Goal: Information Seeking & Learning: Compare options

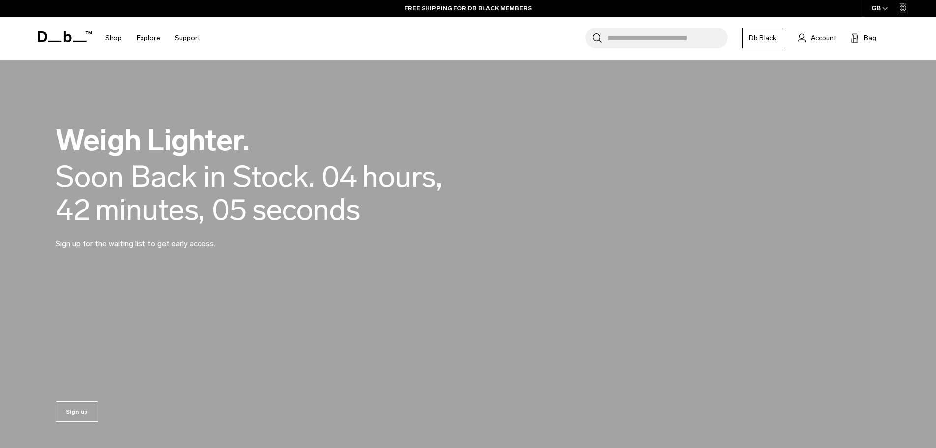
scroll to position [98, 0]
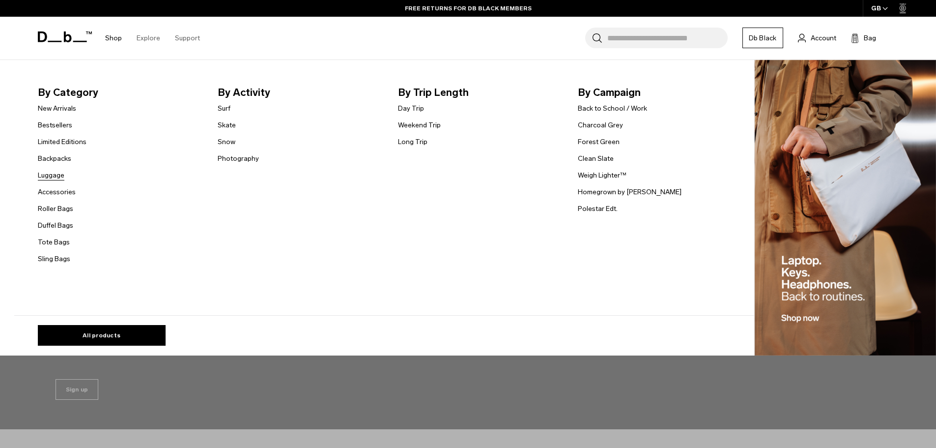
click at [60, 172] on link "Luggage" at bounding box center [51, 175] width 27 height 10
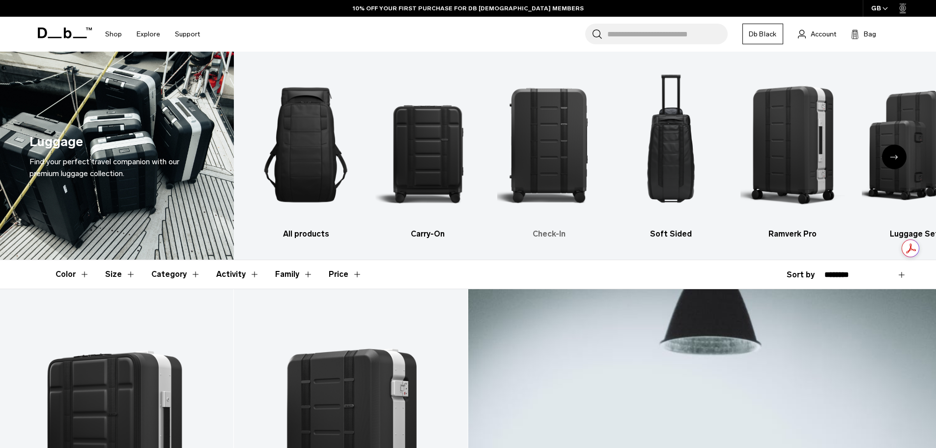
click at [550, 157] on img "3 / 6" at bounding box center [549, 144] width 105 height 157
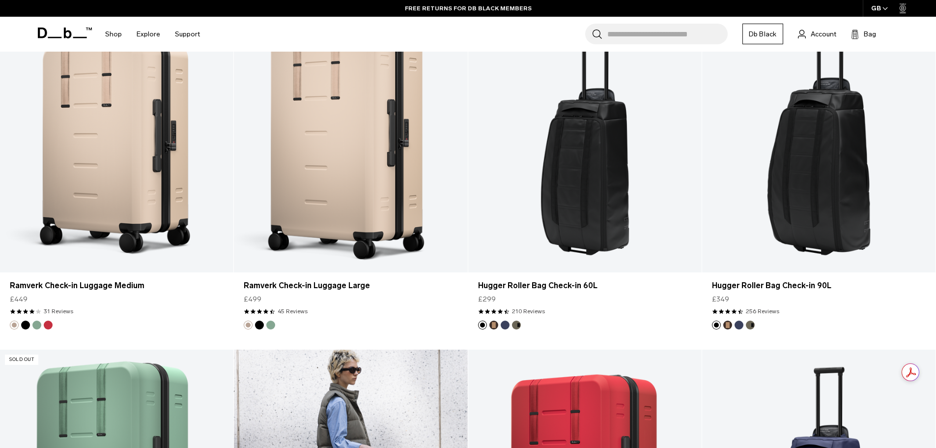
scroll to position [909, 0]
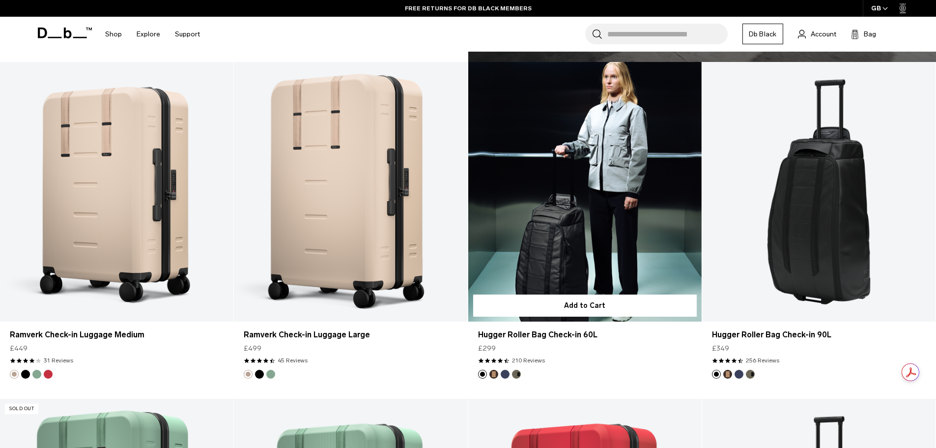
click at [597, 231] on link "Hugger Roller Bag Check-in 60L" at bounding box center [584, 192] width 233 height 260
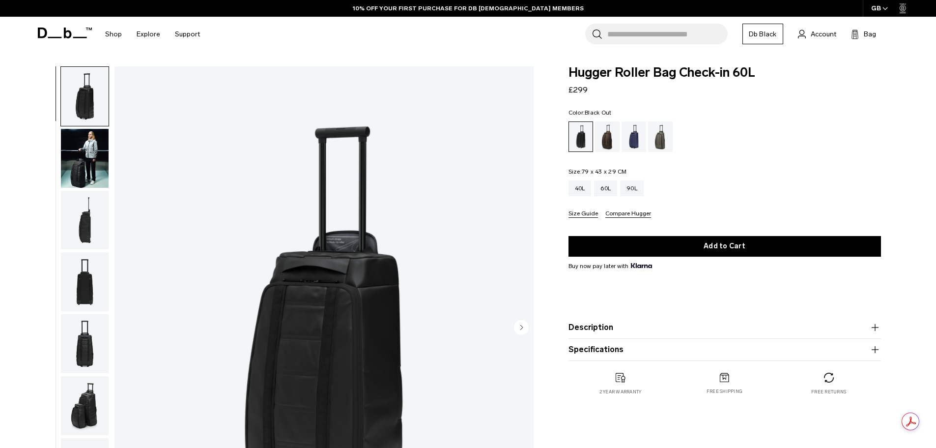
click at [588, 212] on button "Size Guide" at bounding box center [583, 213] width 29 height 7
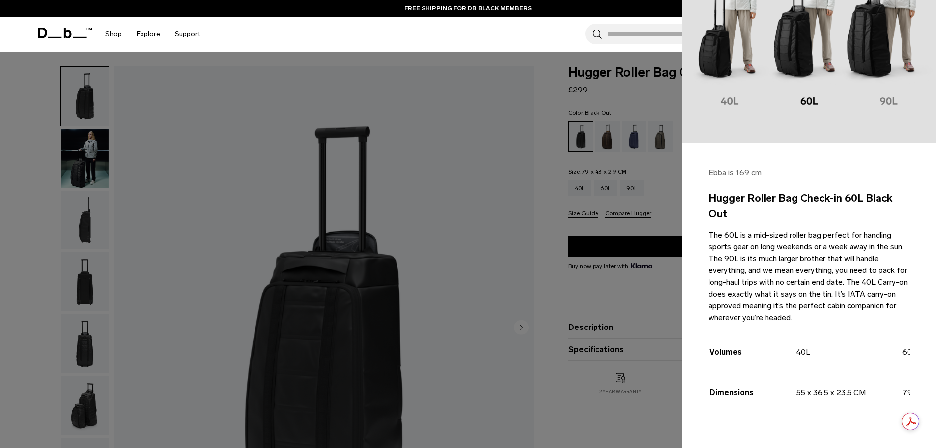
scroll to position [128, 0]
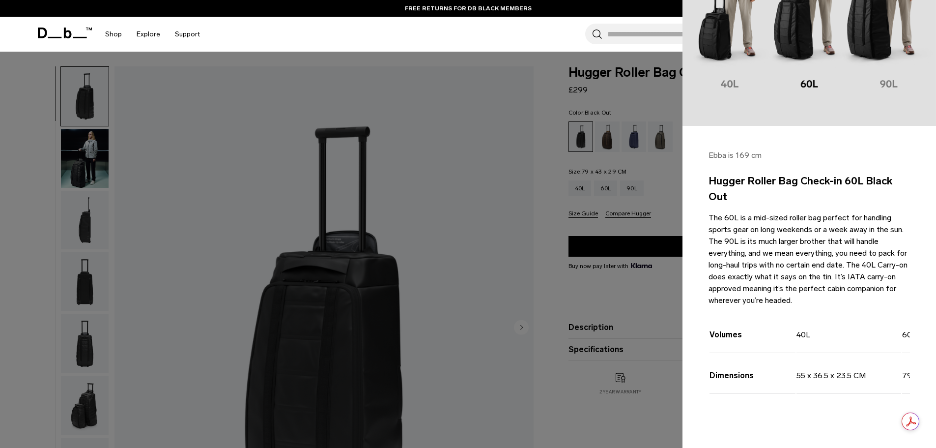
click at [642, 294] on div at bounding box center [468, 224] width 936 height 448
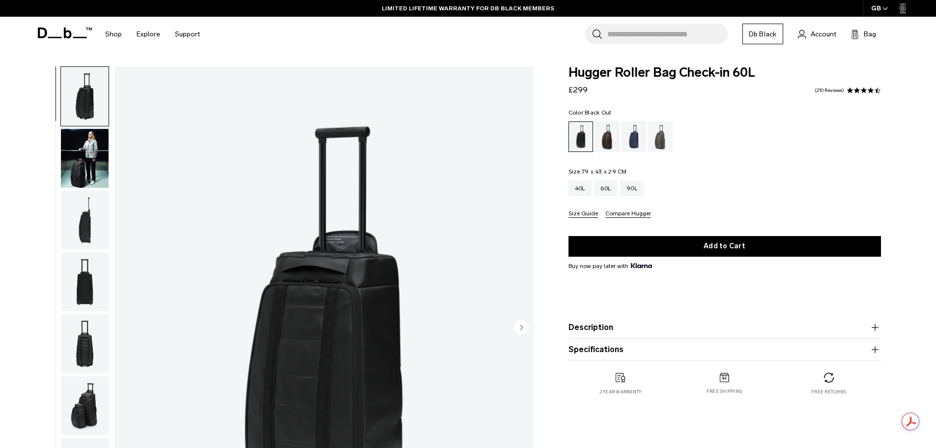
click at [589, 216] on button "Size Guide" at bounding box center [583, 213] width 29 height 7
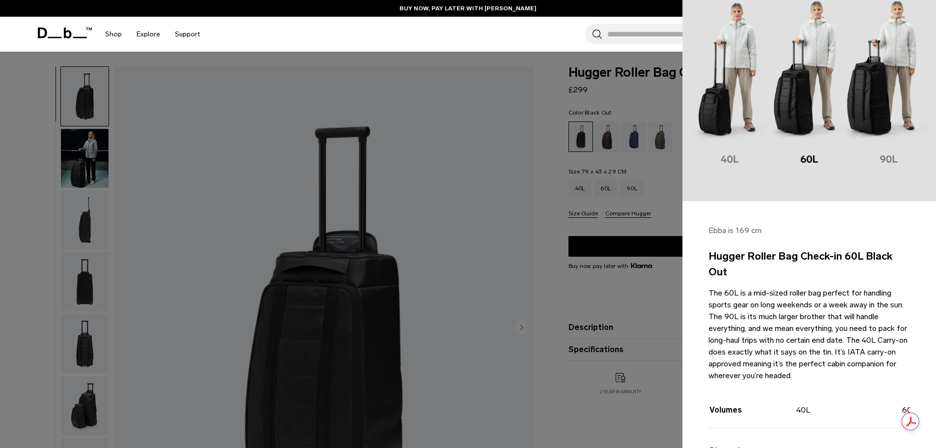
scroll to position [0, 0]
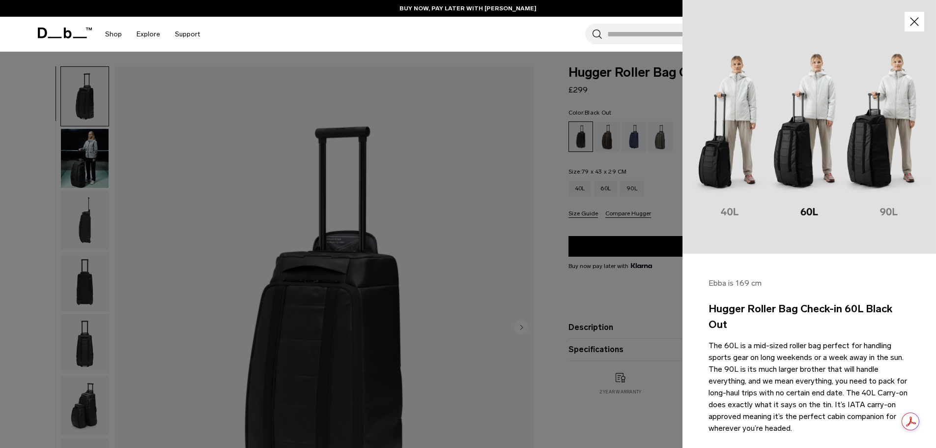
click at [726, 155] on img at bounding box center [810, 127] width 254 height 254
click at [728, 203] on img at bounding box center [810, 127] width 254 height 254
click at [805, 204] on img at bounding box center [810, 127] width 254 height 254
click at [798, 160] on img at bounding box center [810, 127] width 254 height 254
click at [911, 23] on icon "button" at bounding box center [915, 22] width 14 height 14
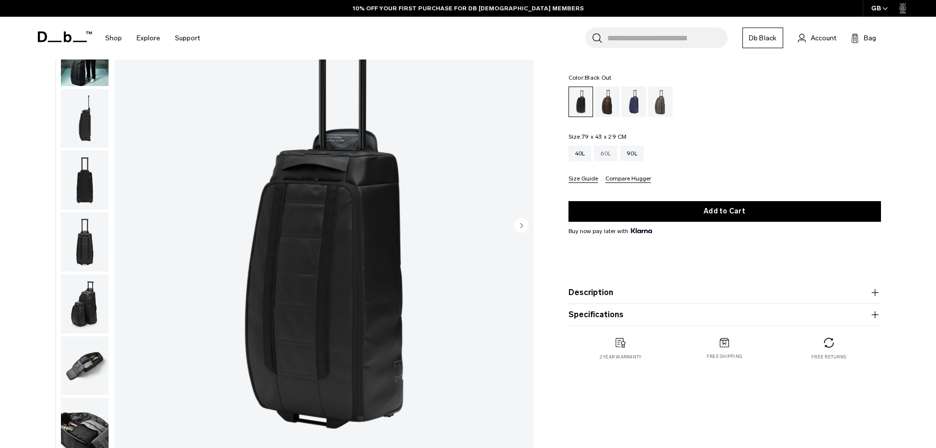
scroll to position [147, 0]
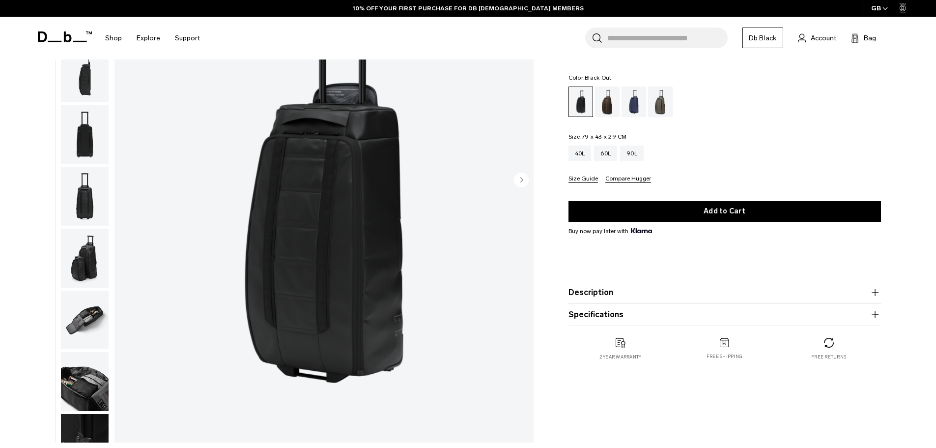
click at [636, 317] on button "Specifications" at bounding box center [725, 315] width 313 height 12
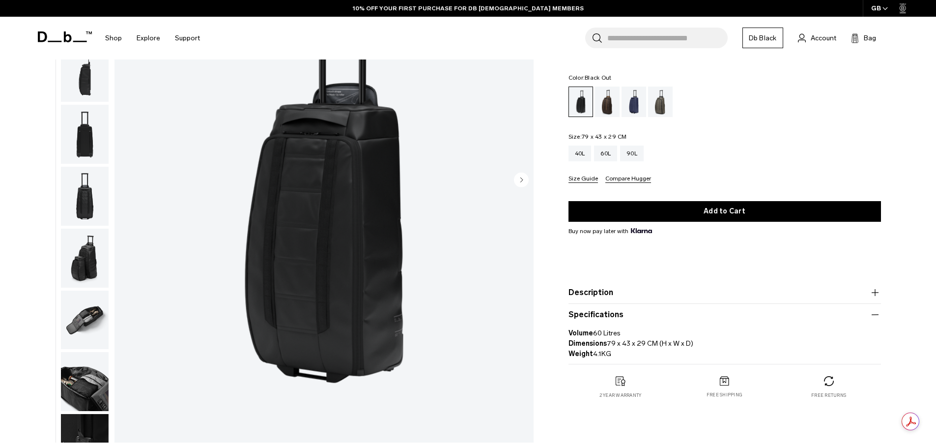
scroll to position [197, 0]
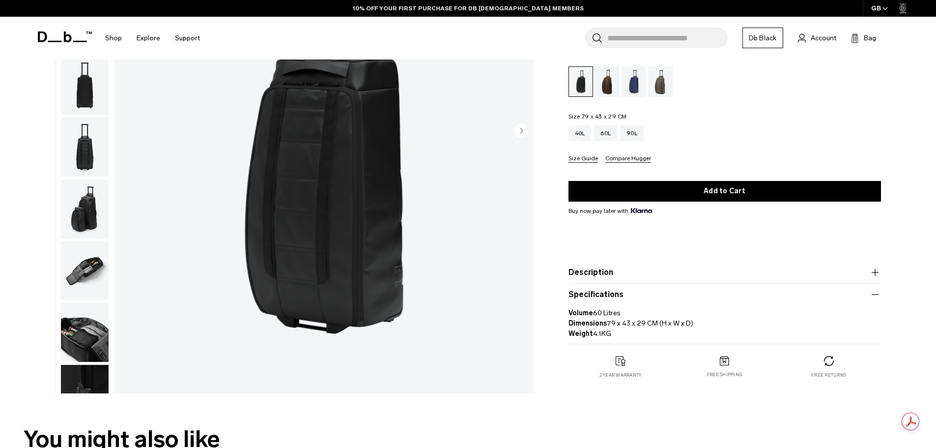
click at [625, 293] on button "Specifications" at bounding box center [725, 295] width 313 height 12
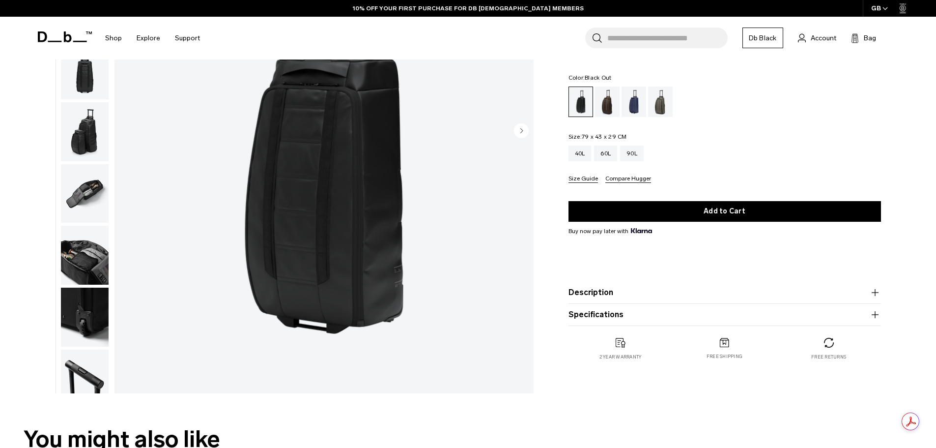
scroll to position [93, 0]
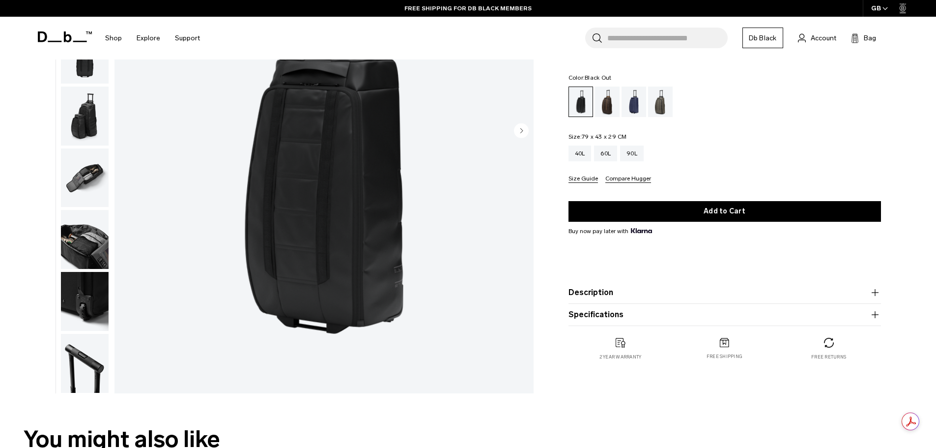
click at [92, 314] on img "button" at bounding box center [85, 301] width 48 height 59
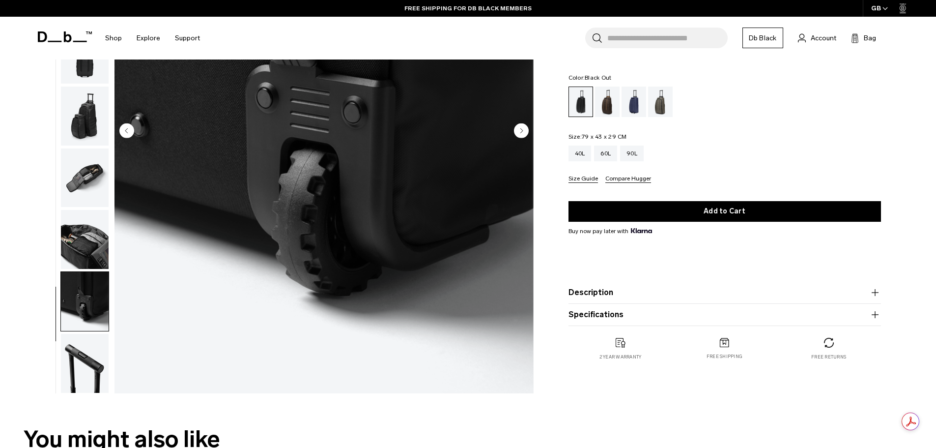
click at [89, 345] on img "button" at bounding box center [85, 363] width 48 height 59
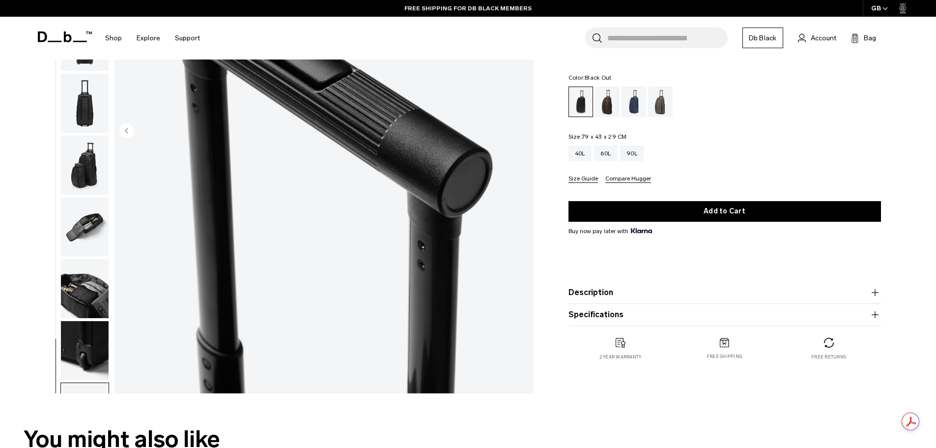
click at [91, 297] on img "button" at bounding box center [85, 288] width 48 height 59
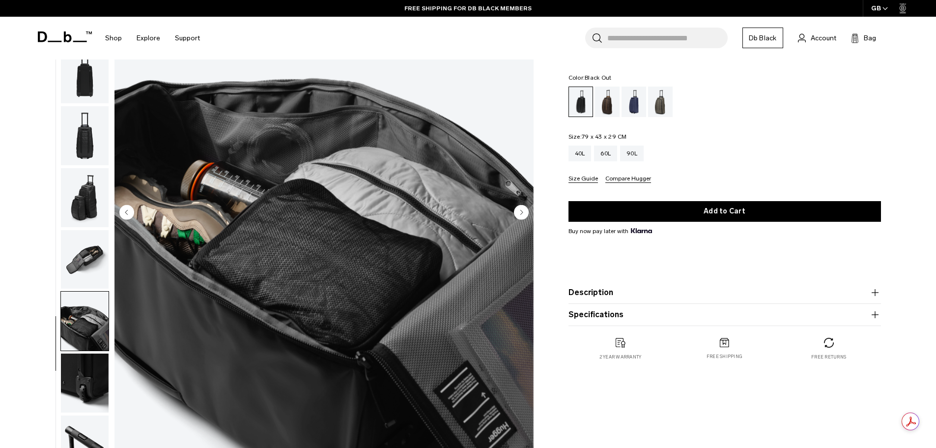
scroll to position [98, 0]
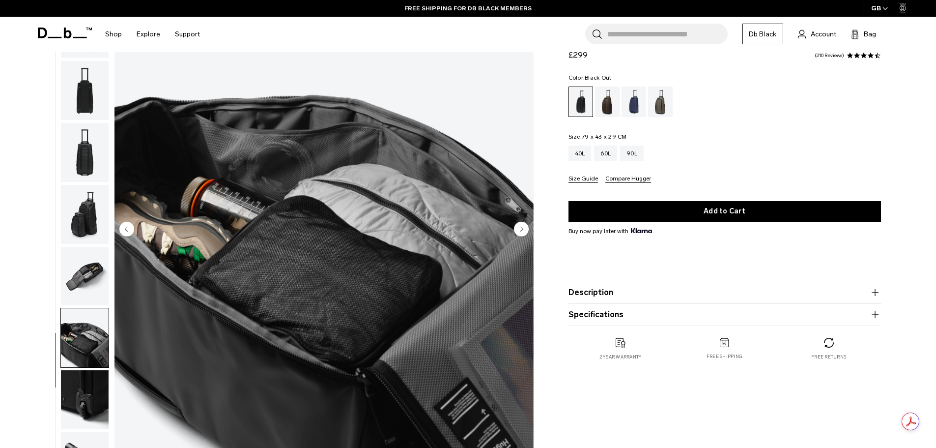
click at [86, 275] on img "button" at bounding box center [85, 276] width 48 height 59
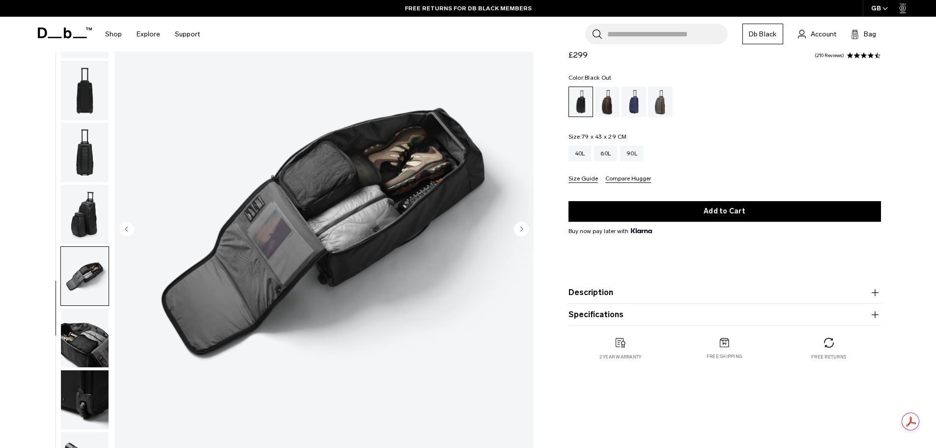
click at [100, 222] on img "button" at bounding box center [85, 214] width 48 height 59
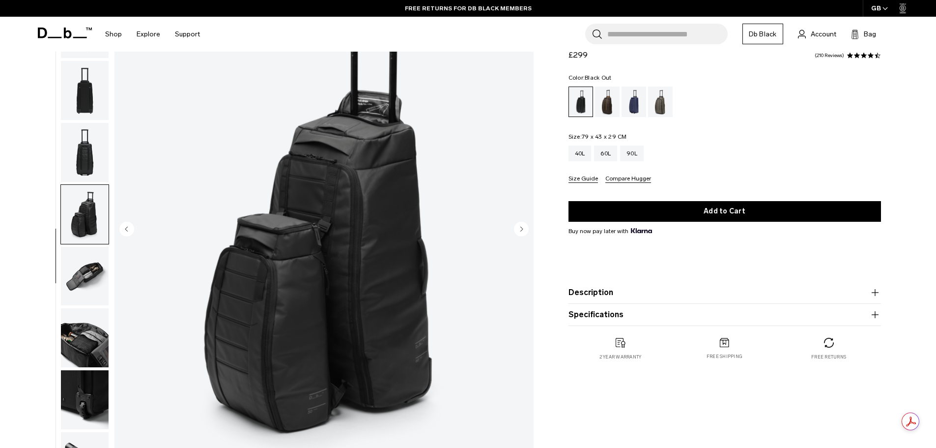
scroll to position [44, 0]
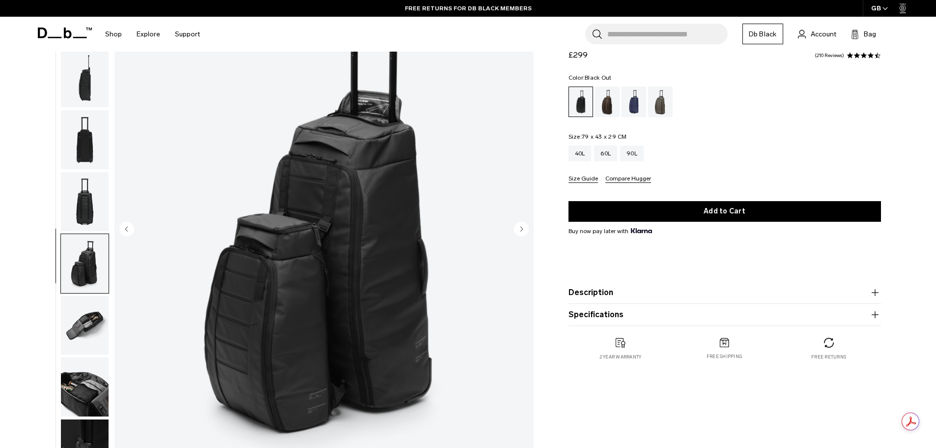
click at [83, 189] on img "button" at bounding box center [85, 201] width 48 height 59
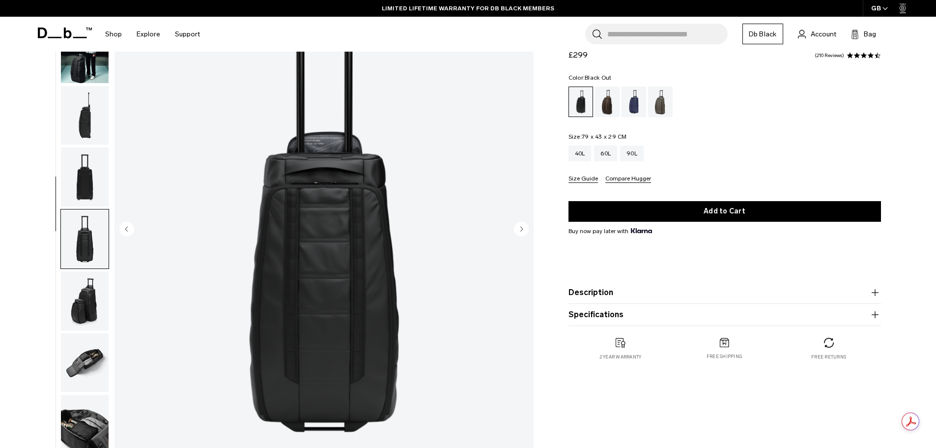
scroll to position [0, 0]
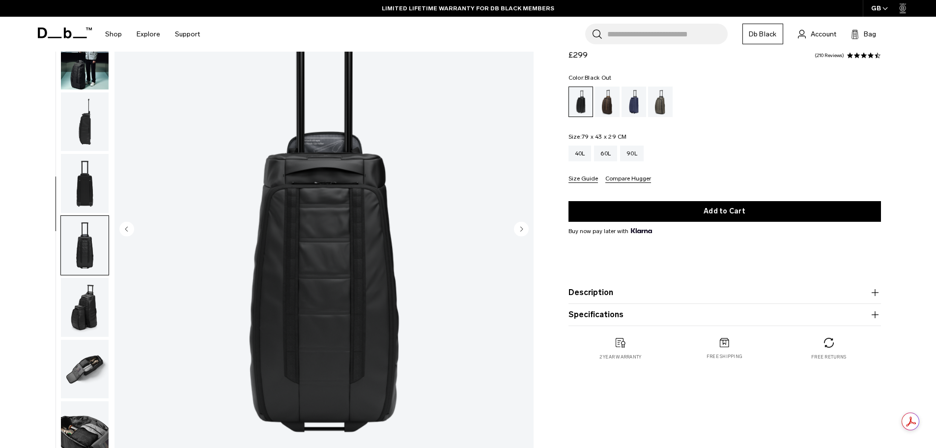
click at [90, 128] on img "button" at bounding box center [85, 121] width 48 height 59
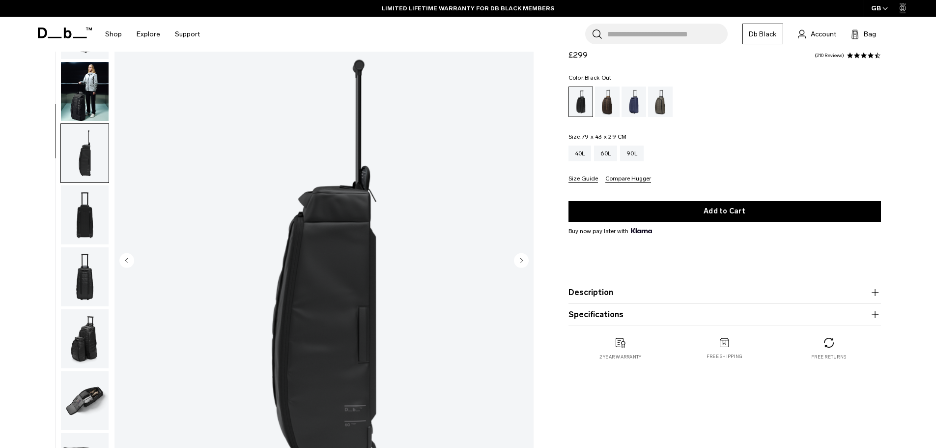
scroll to position [49, 0]
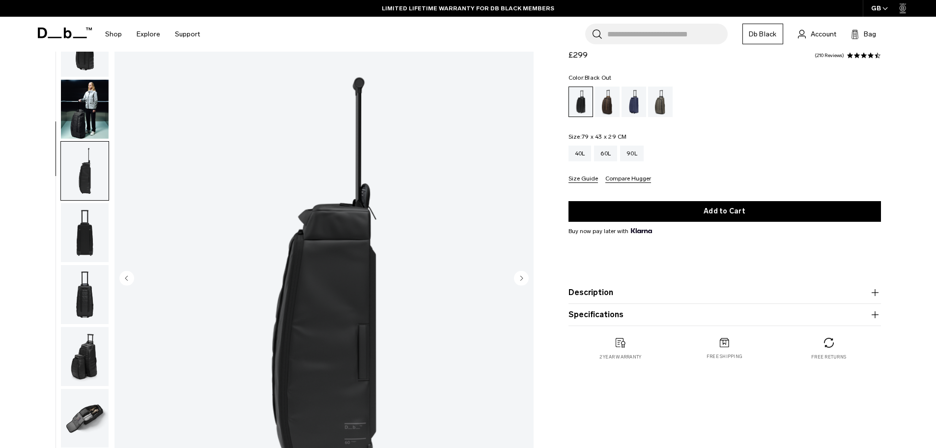
click at [91, 110] on img "button" at bounding box center [85, 109] width 48 height 59
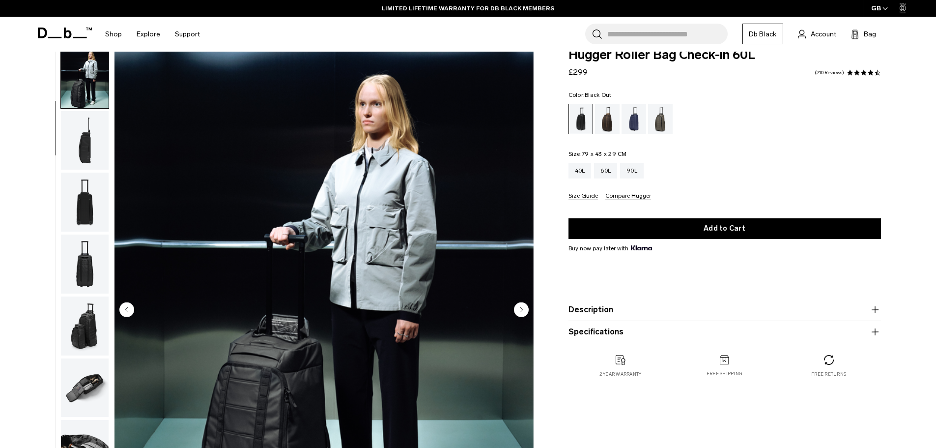
scroll to position [0, 0]
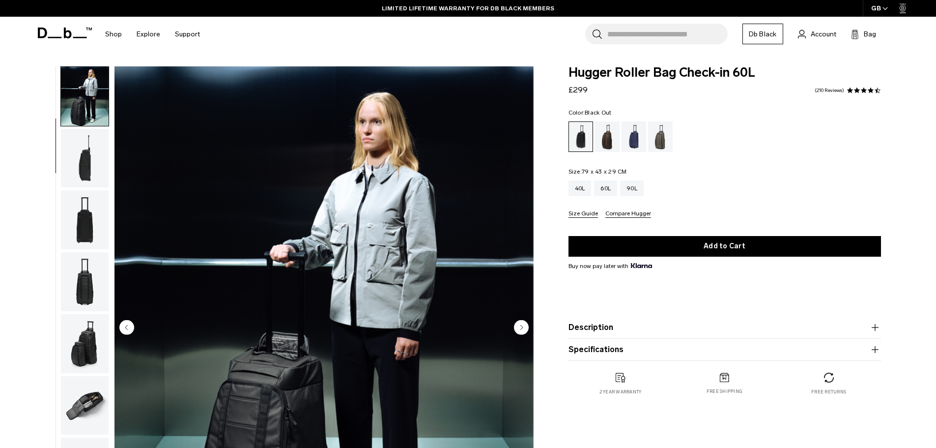
click at [66, 100] on img "button" at bounding box center [85, 96] width 48 height 59
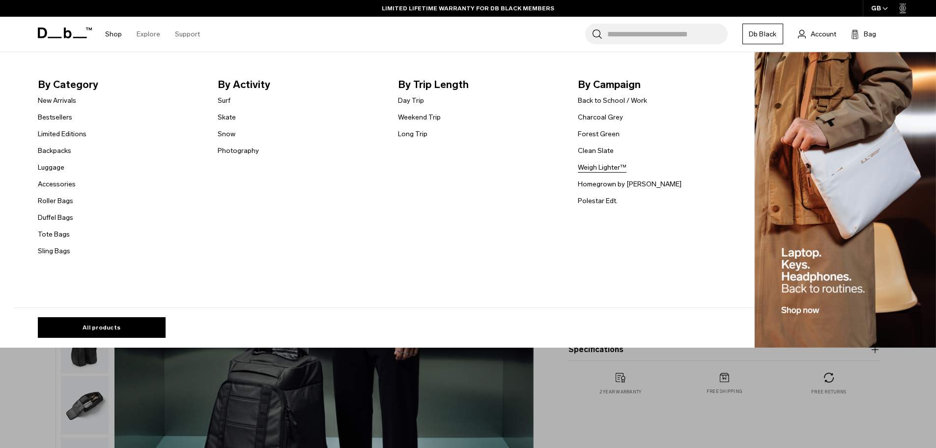
click at [598, 165] on link "Weigh Lighter™" at bounding box center [602, 167] width 49 height 10
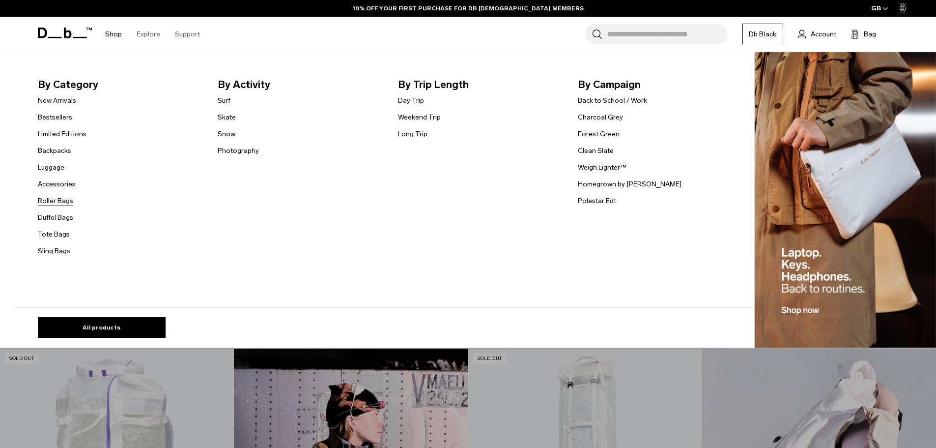
click at [54, 197] on link "Roller Bags" at bounding box center [55, 201] width 35 height 10
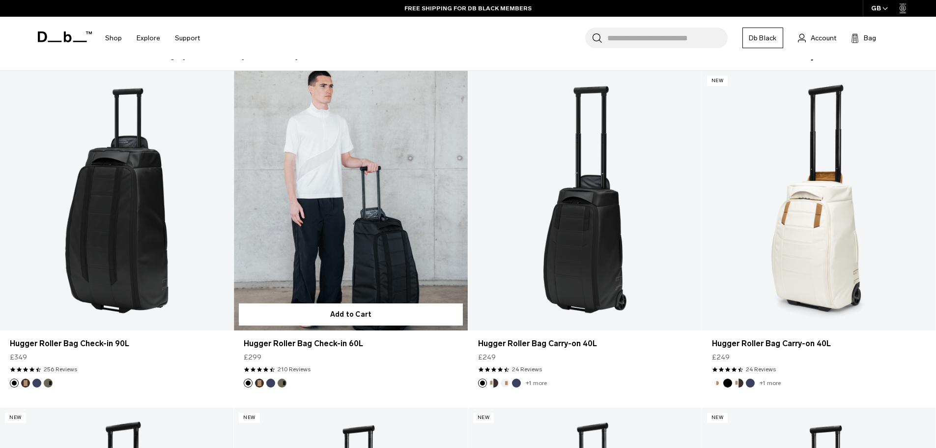
scroll to position [295, 0]
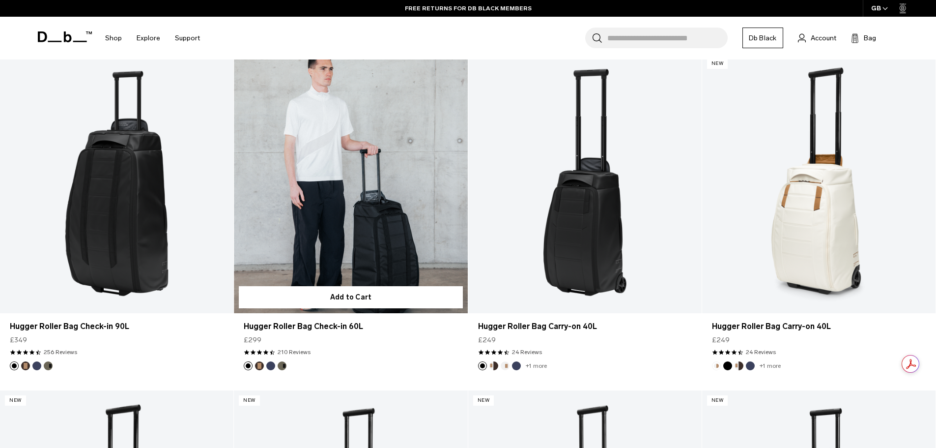
click at [343, 203] on link "Hugger Roller Bag Check-in 60L" at bounding box center [350, 184] width 233 height 260
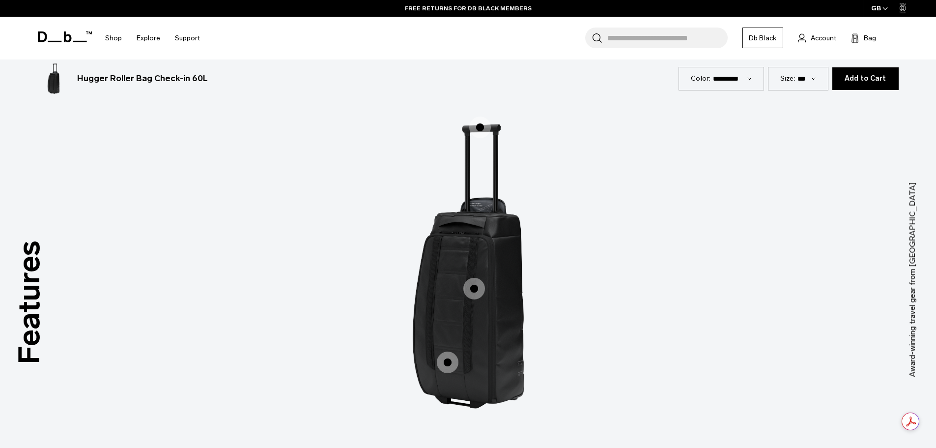
scroll to position [1376, 0]
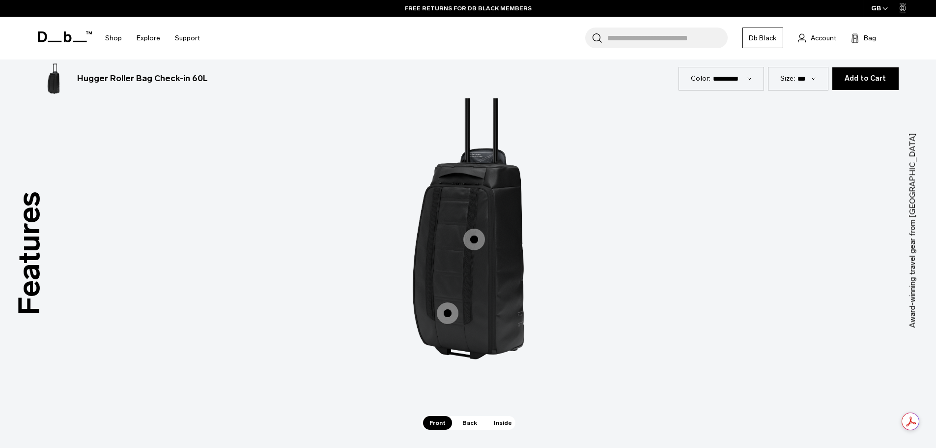
click at [475, 241] on span "1 / 3" at bounding box center [475, 240] width 22 height 22
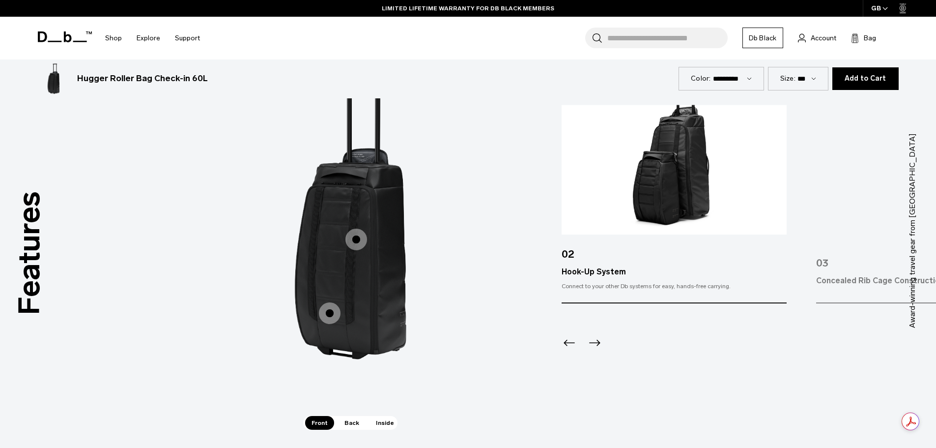
click at [326, 313] on span "1 / 3" at bounding box center [330, 313] width 22 height 22
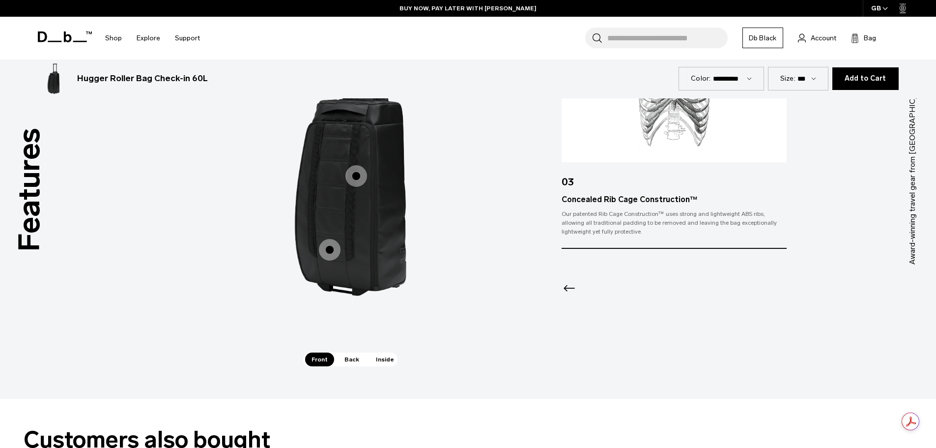
scroll to position [1524, 0]
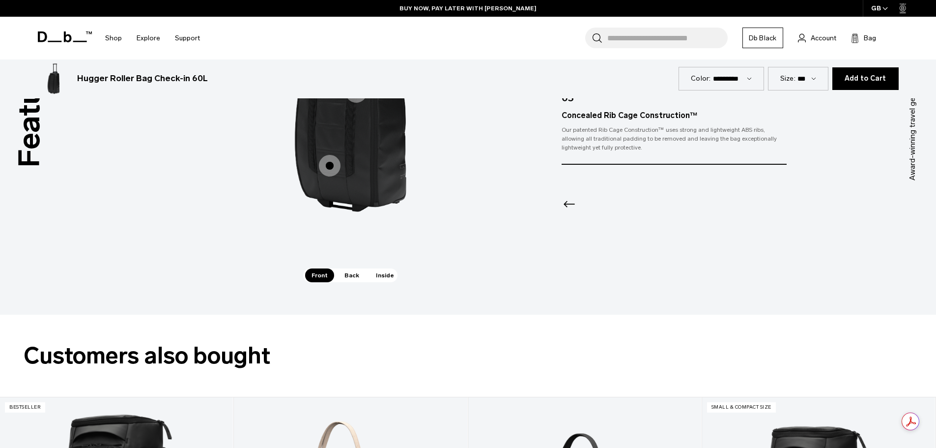
click at [347, 274] on span "Back" at bounding box center [352, 275] width 28 height 14
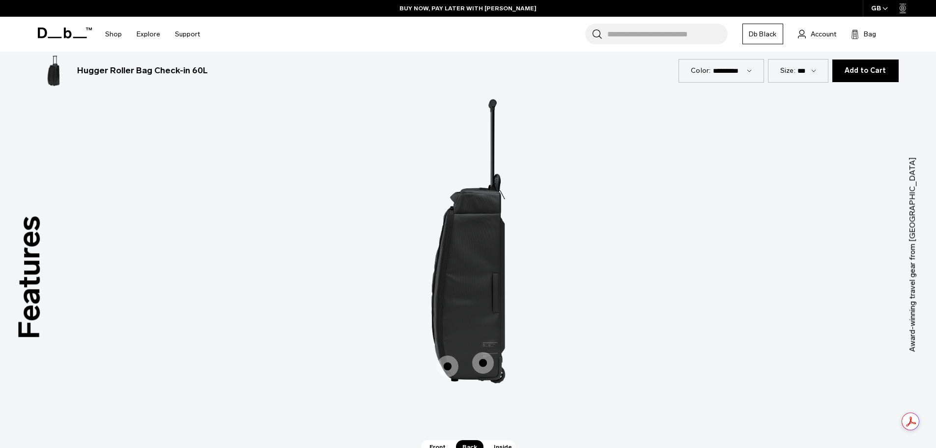
scroll to position [1376, 0]
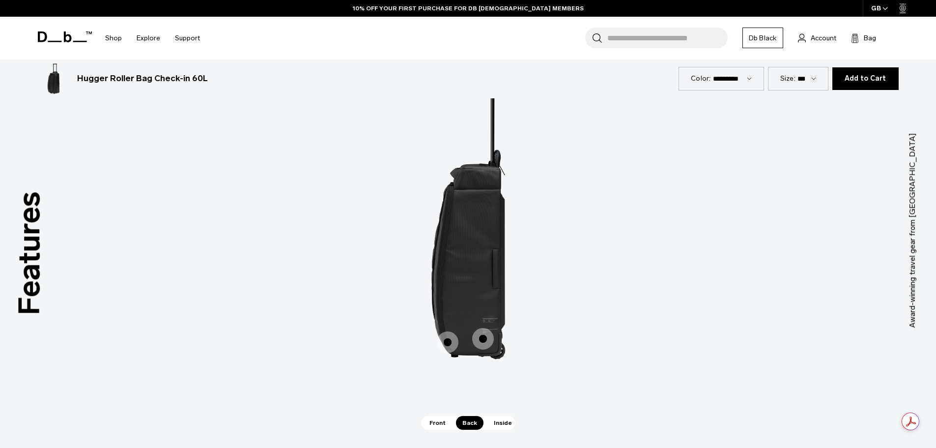
click at [481, 332] on span "2 / 3" at bounding box center [483, 339] width 22 height 22
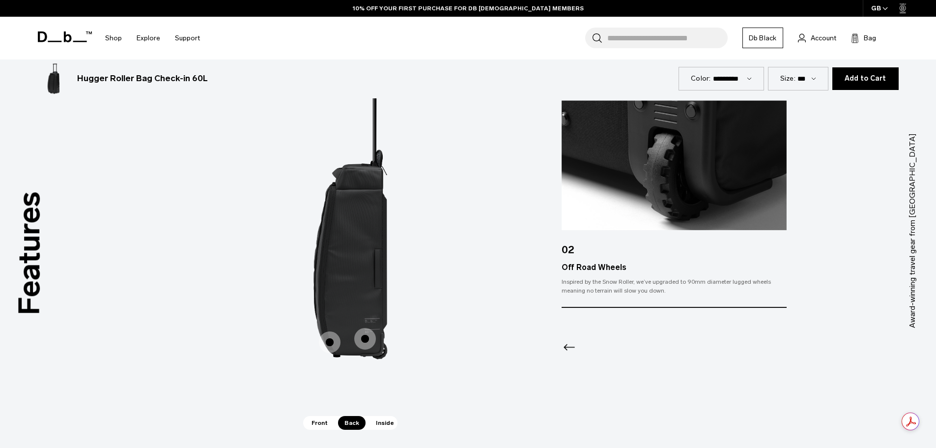
click at [334, 343] on span "2 / 3" at bounding box center [330, 342] width 22 height 22
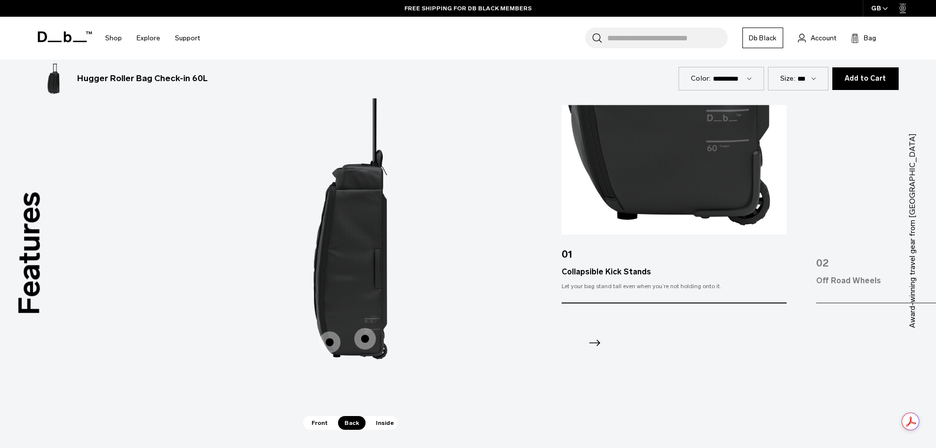
click at [376, 424] on span "Inside" at bounding box center [385, 423] width 31 height 14
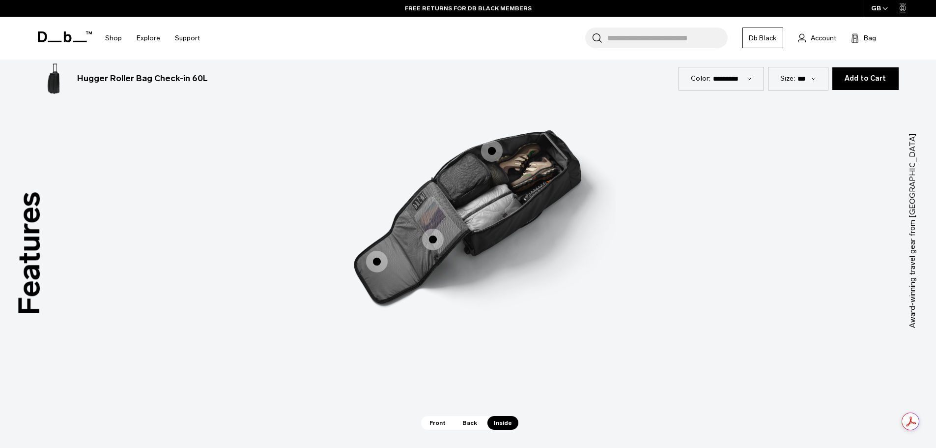
click at [377, 258] on span "3 / 3" at bounding box center [377, 262] width 22 height 22
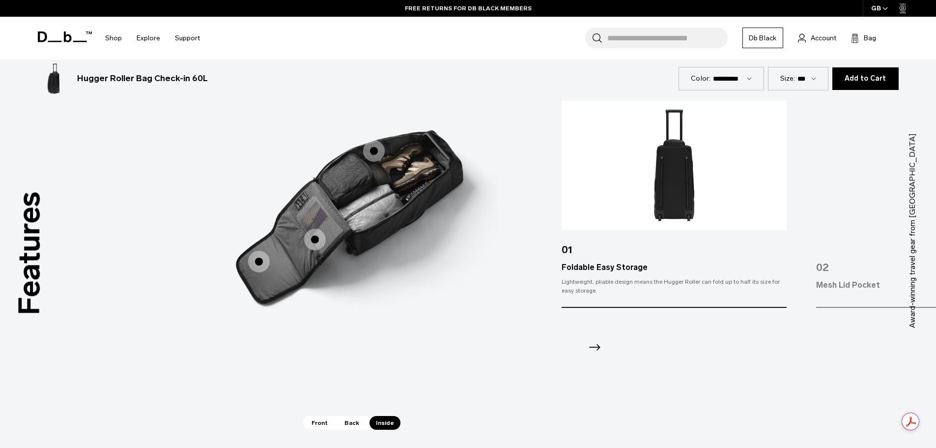
click at [319, 238] on span "3 / 3" at bounding box center [315, 240] width 22 height 22
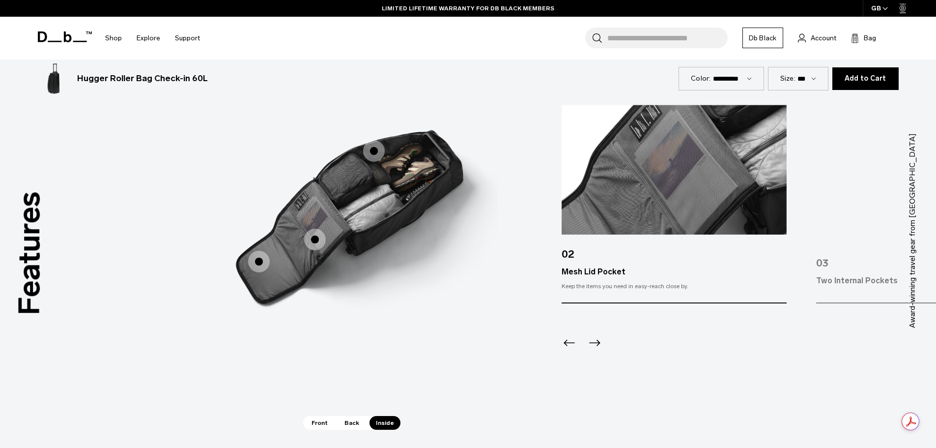
click at [375, 154] on span "3 / 3" at bounding box center [374, 151] width 22 height 22
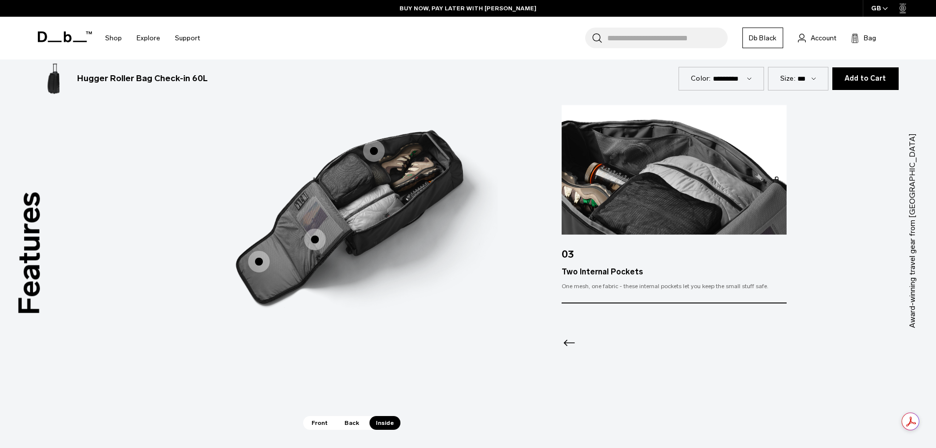
click at [729, 158] on img at bounding box center [674, 170] width 225 height 130
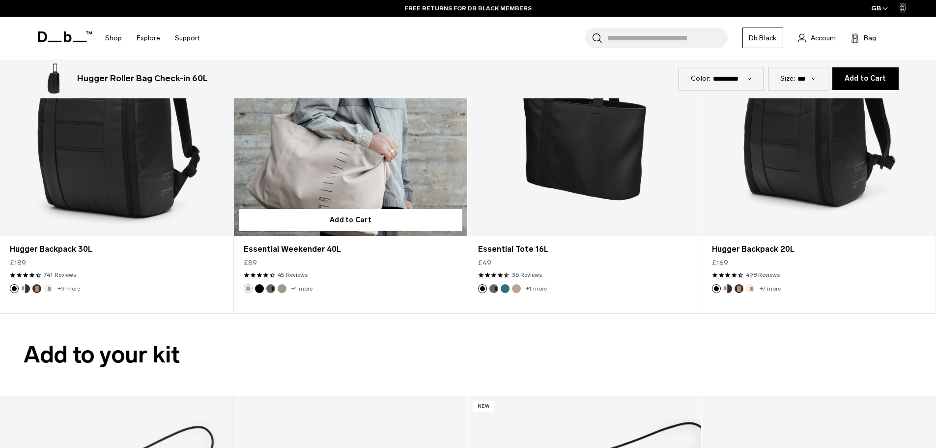
scroll to position [1770, 0]
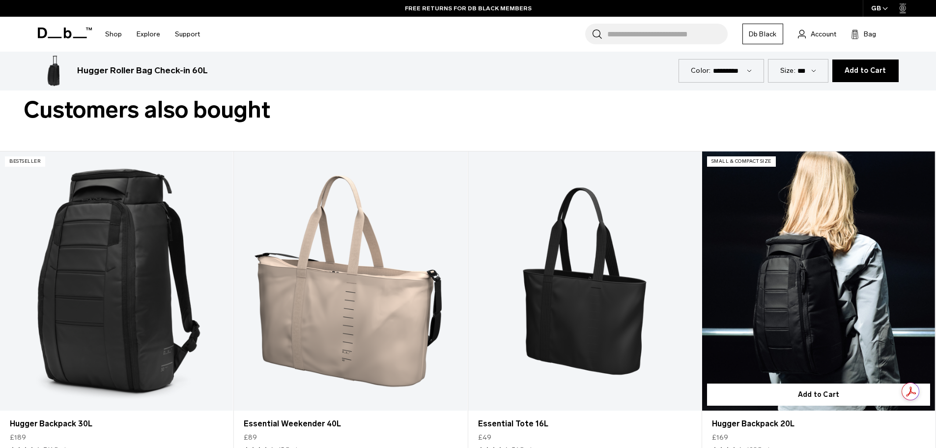
click at [810, 278] on link "Hugger Backpack 20L" at bounding box center [818, 280] width 233 height 259
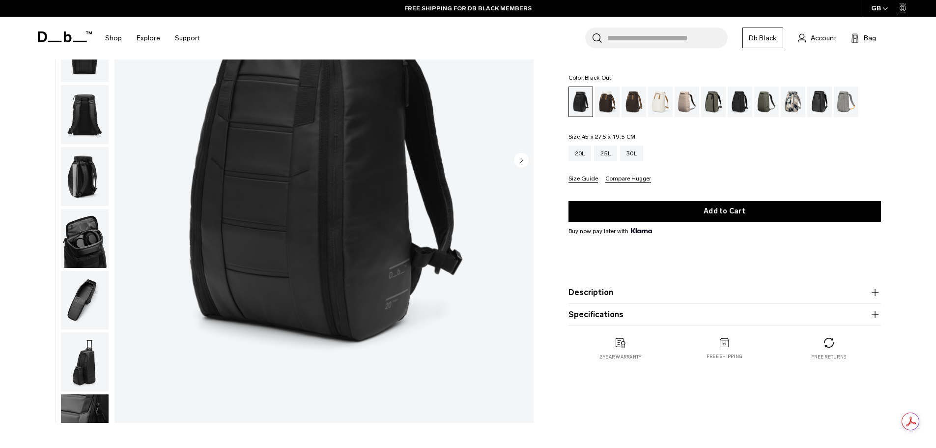
scroll to position [49, 0]
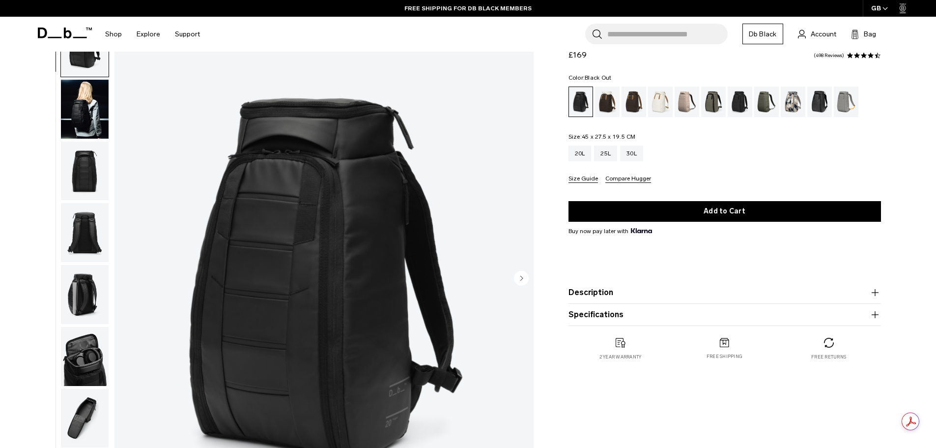
click at [84, 225] on img "button" at bounding box center [85, 232] width 48 height 59
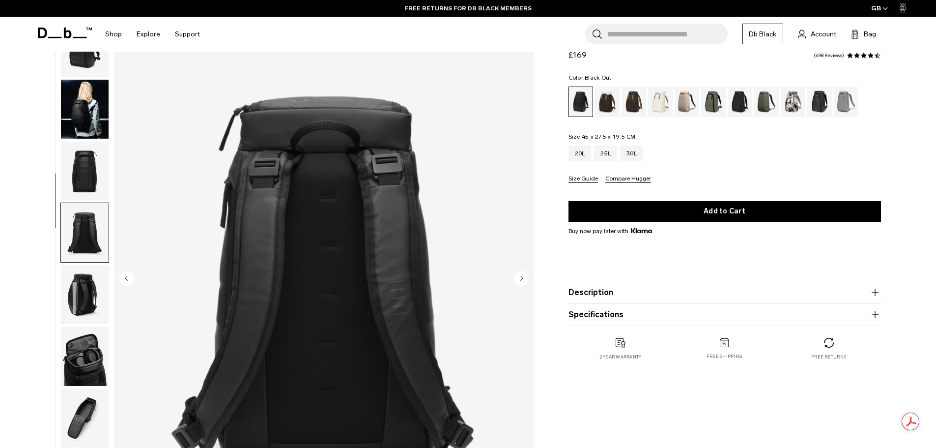
scroll to position [93, 0]
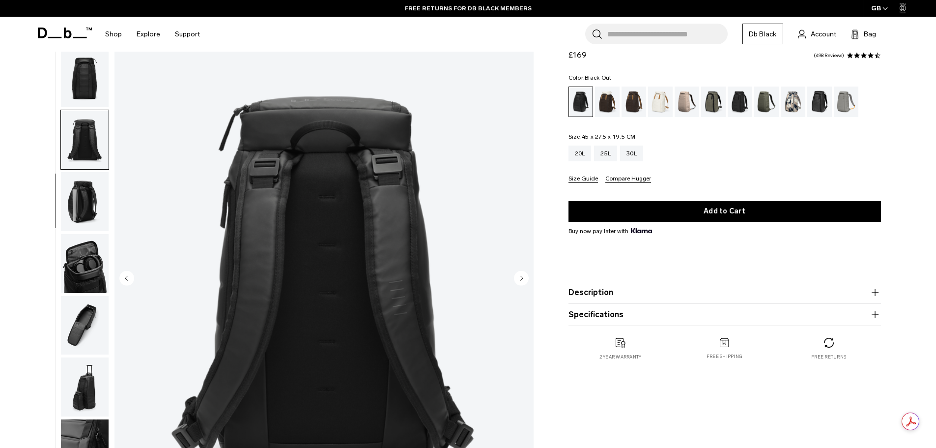
click at [80, 101] on img "button" at bounding box center [85, 78] width 48 height 59
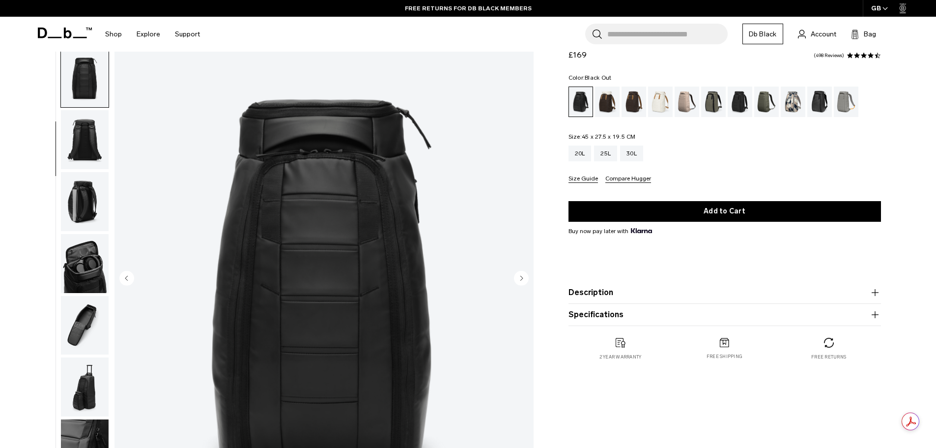
click at [84, 249] on img "button" at bounding box center [85, 263] width 48 height 59
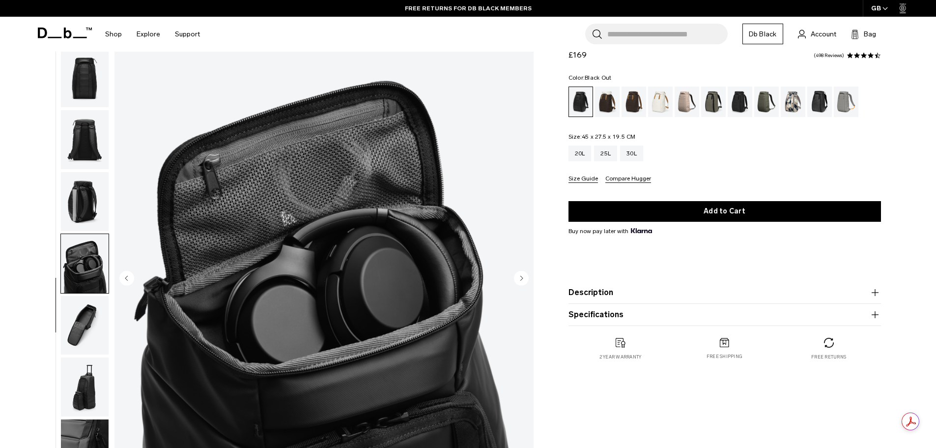
click at [81, 188] on img "button" at bounding box center [85, 201] width 48 height 59
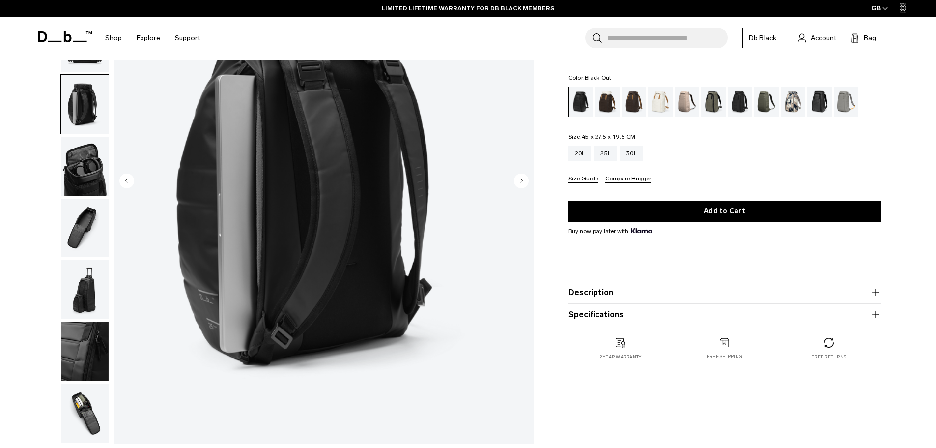
scroll to position [147, 0]
click at [86, 294] on img "button" at bounding box center [85, 288] width 48 height 59
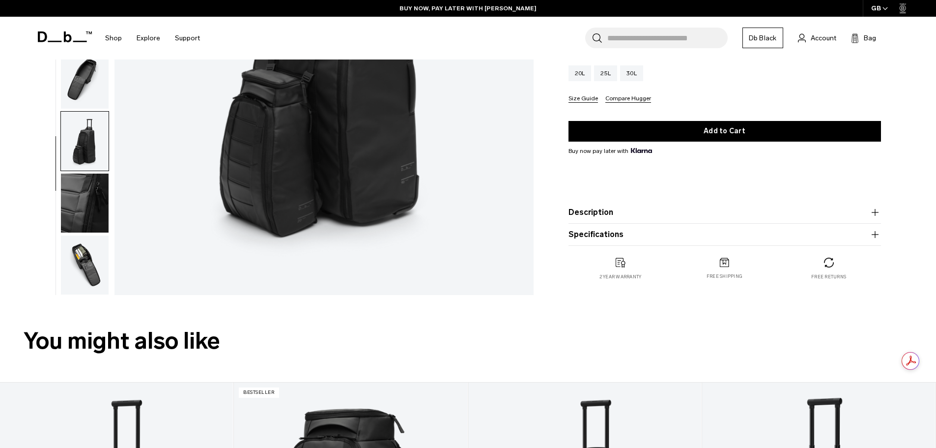
click at [85, 277] on img "button" at bounding box center [85, 264] width 48 height 59
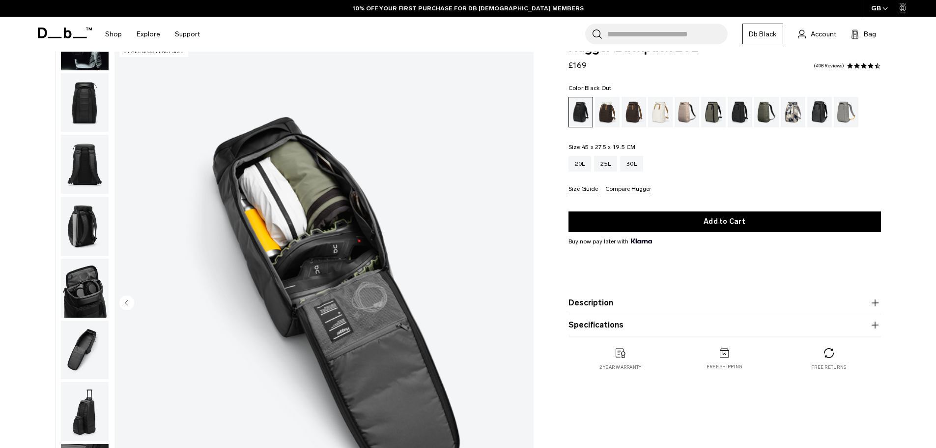
scroll to position [0, 0]
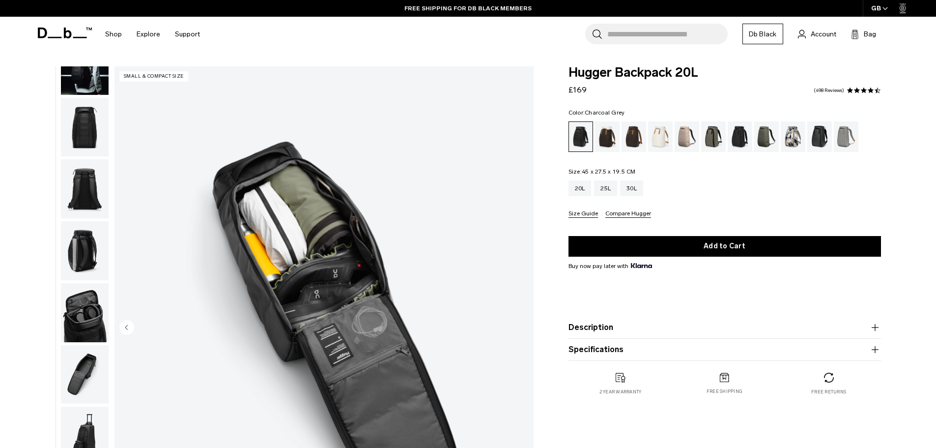
click at [739, 137] on div "Charcoal Grey" at bounding box center [740, 136] width 25 height 30
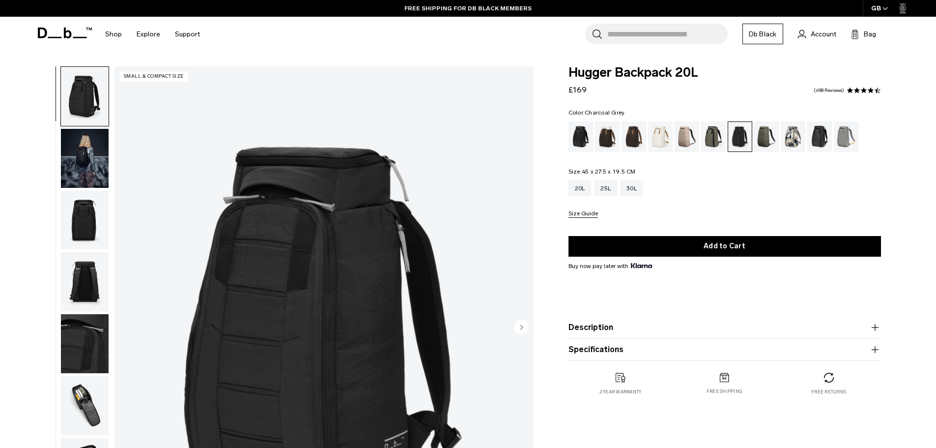
click at [571, 215] on button "Size Guide" at bounding box center [583, 213] width 29 height 7
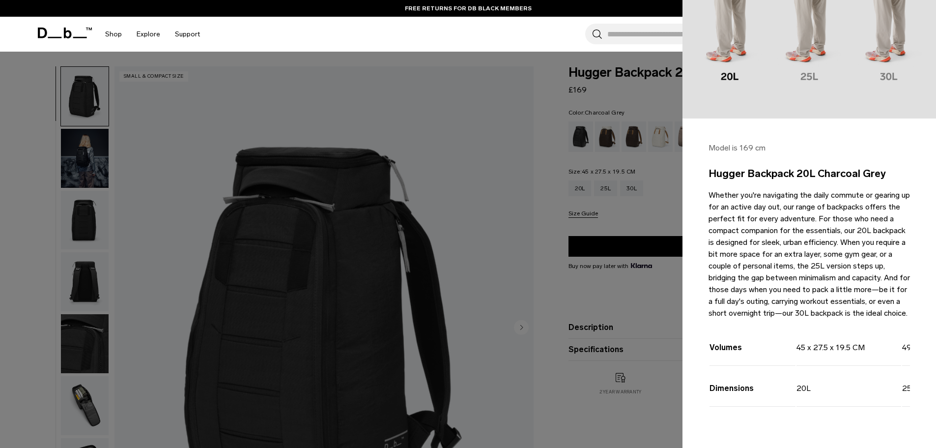
scroll to position [147, 0]
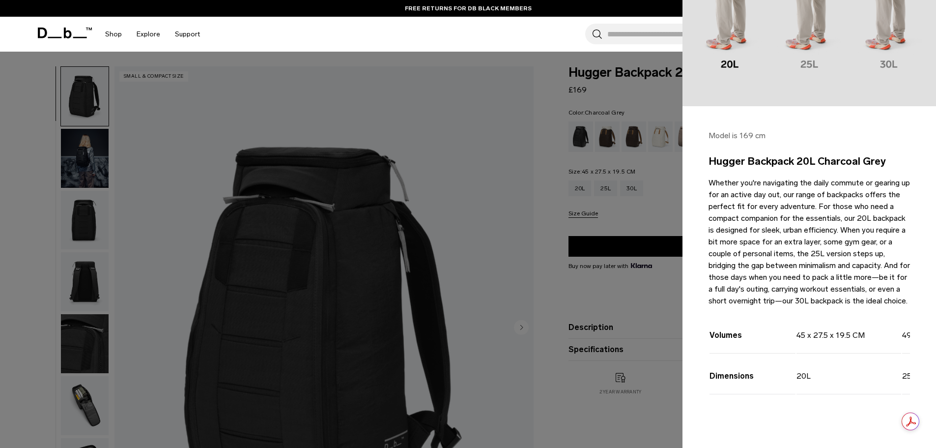
click at [645, 317] on div at bounding box center [468, 224] width 936 height 448
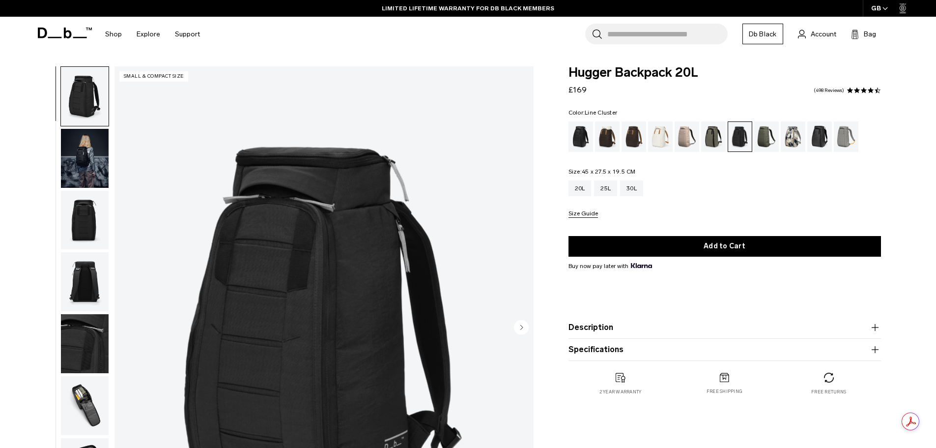
click at [788, 137] on div "Line Cluster" at bounding box center [793, 136] width 25 height 30
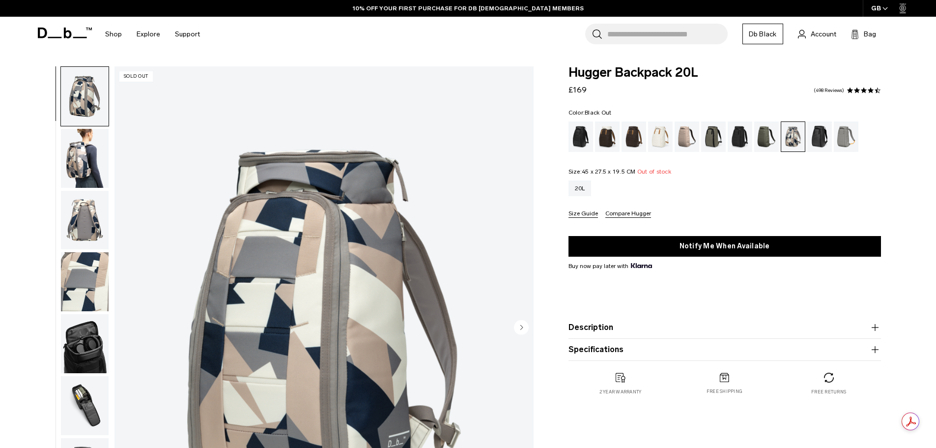
click at [585, 137] on div "Black Out" at bounding box center [581, 136] width 25 height 30
